Goal: Transaction & Acquisition: Purchase product/service

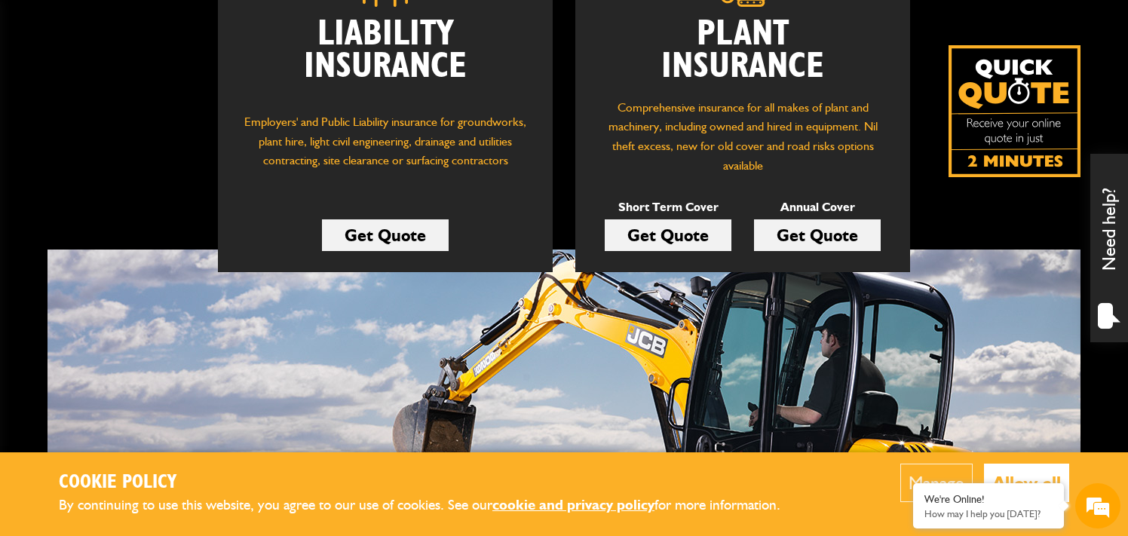
scroll to position [286, 0]
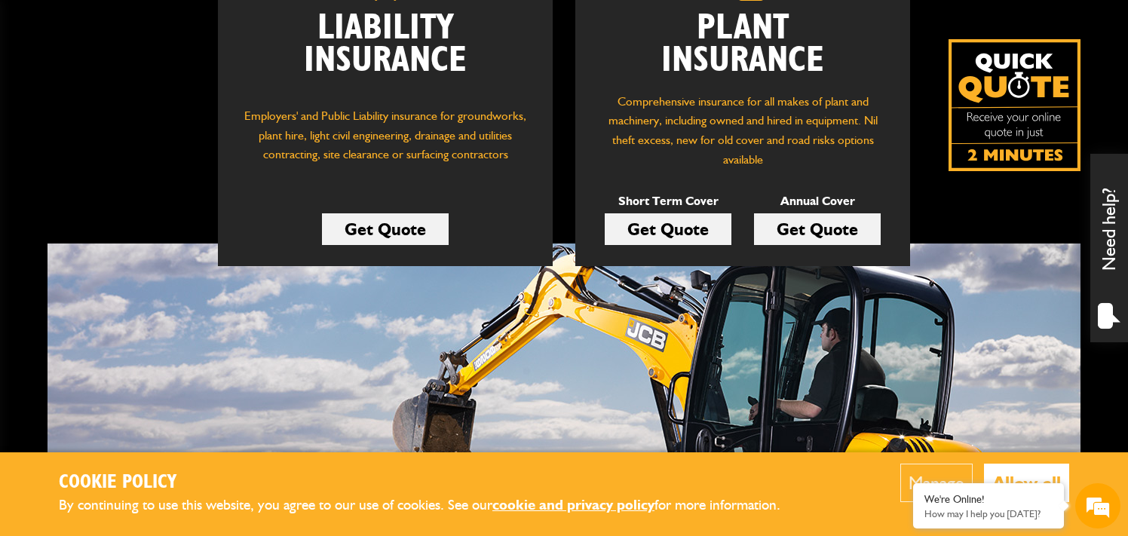
click at [669, 231] on link "Get Quote" at bounding box center [668, 229] width 127 height 32
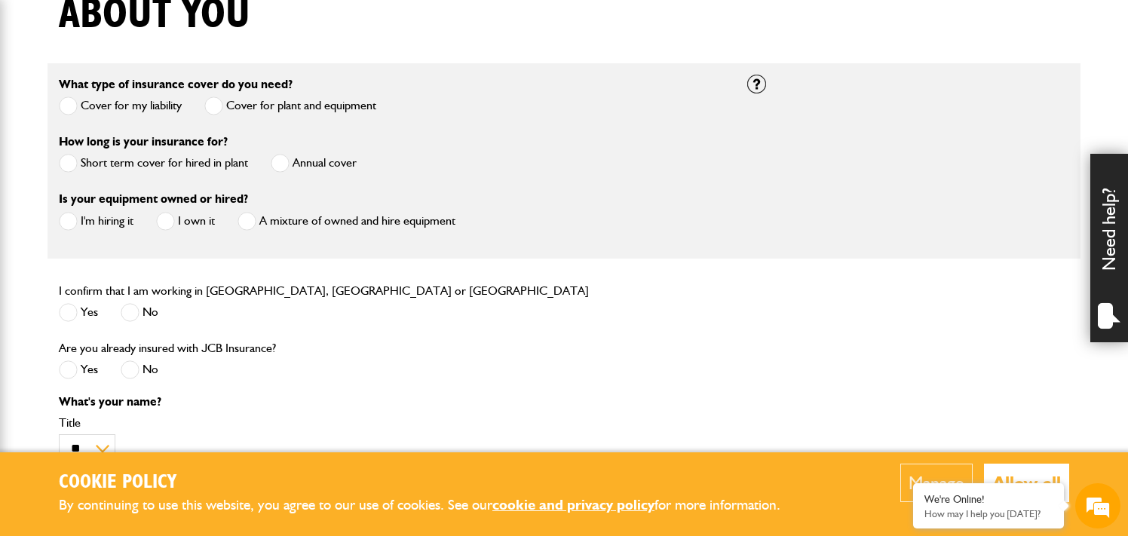
scroll to position [407, 0]
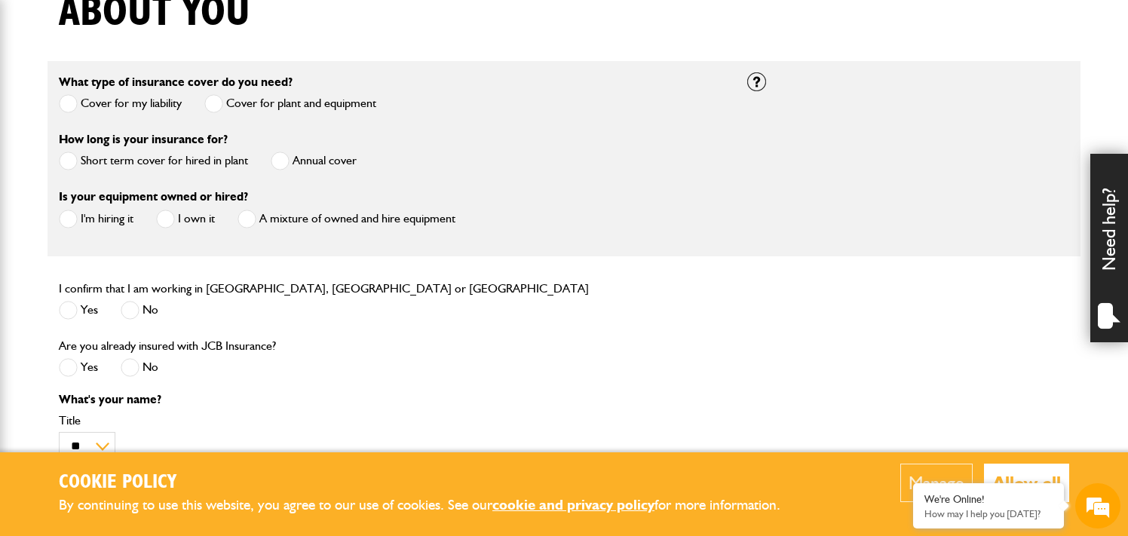
click at [311, 162] on label "Annual cover" at bounding box center [314, 161] width 86 height 19
click at [274, 158] on span at bounding box center [280, 161] width 19 height 19
click at [109, 157] on label "Short term cover for hired in plant" at bounding box center [153, 161] width 189 height 19
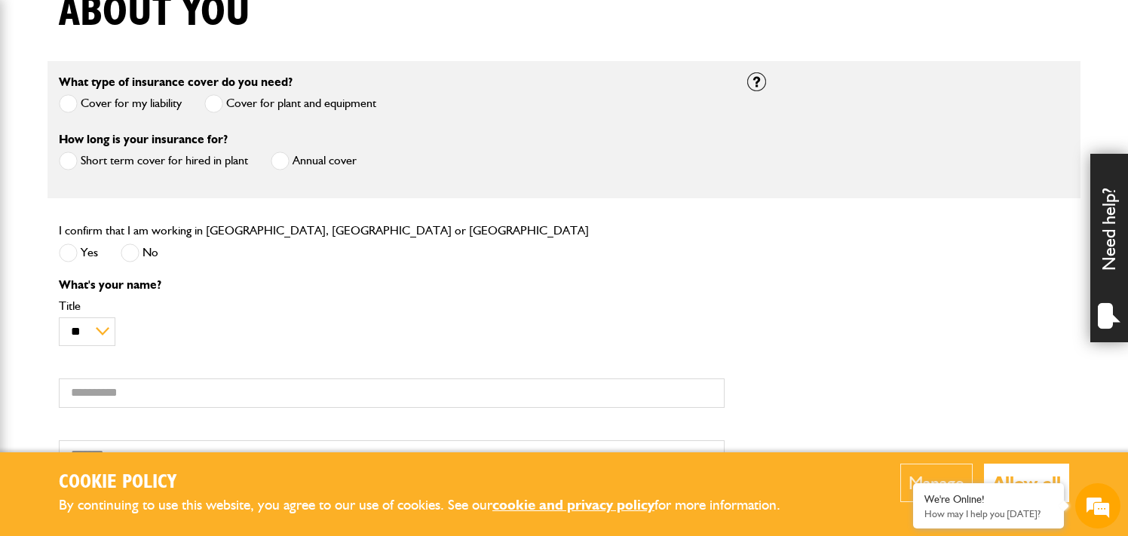
click at [87, 250] on label "Yes" at bounding box center [78, 253] width 39 height 19
click at [105, 329] on select "** *** **** ** ** **" at bounding box center [87, 331] width 57 height 29
select select "*"
click at [59, 317] on select "** *** **** ** ** **" at bounding box center [87, 331] width 57 height 29
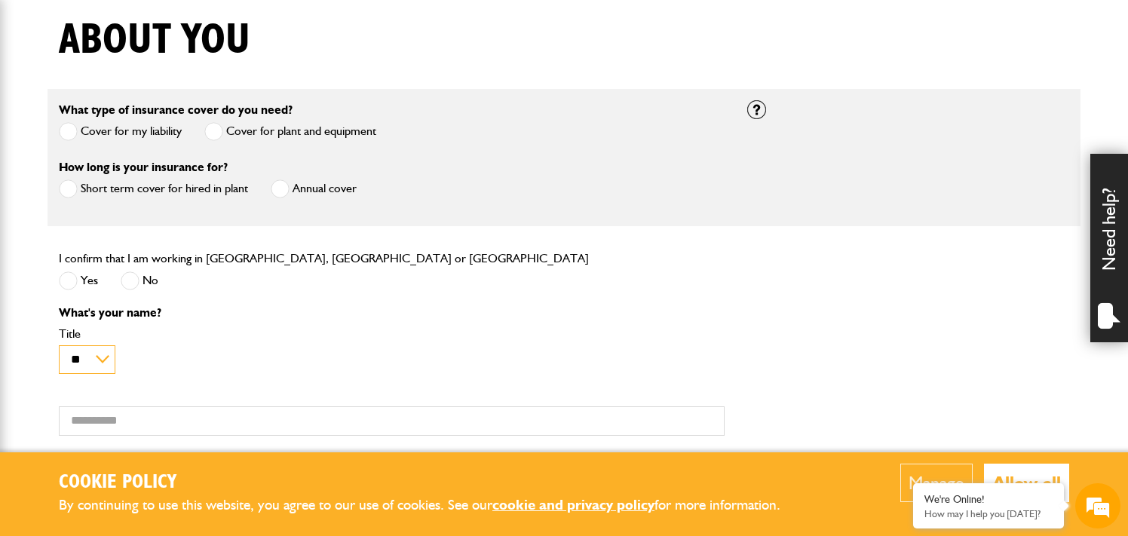
scroll to position [377, 0]
